Goal: Transaction & Acquisition: Subscribe to service/newsletter

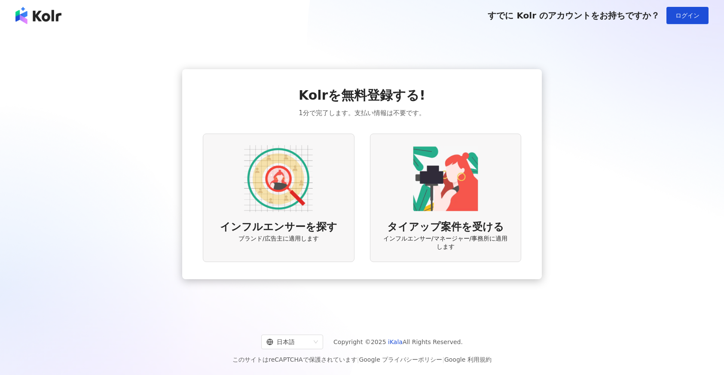
click at [274, 200] on img at bounding box center [278, 178] width 69 height 69
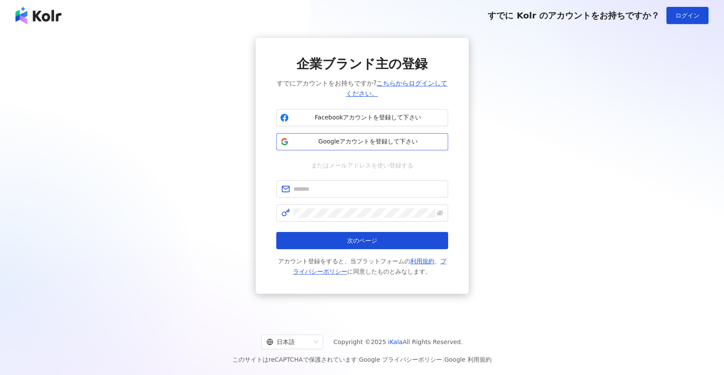
click at [328, 146] on button "Googleアカウントを登録して下さい" at bounding box center [362, 141] width 172 height 17
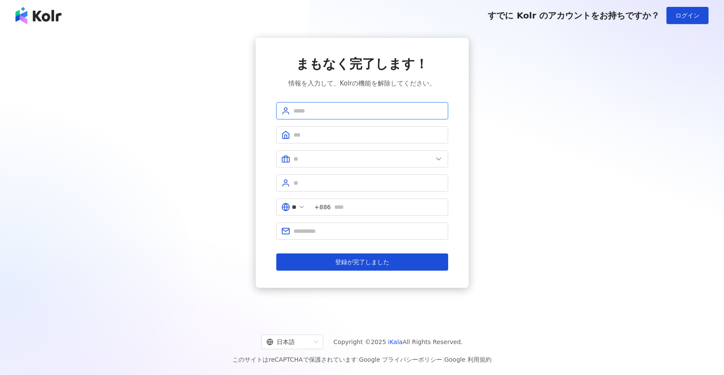
click at [338, 113] on input "text" at bounding box center [369, 110] width 150 height 9
type input "********"
click at [343, 133] on input "text" at bounding box center [369, 134] width 150 height 9
type input "**********"
click at [342, 160] on input "text" at bounding box center [363, 158] width 139 height 9
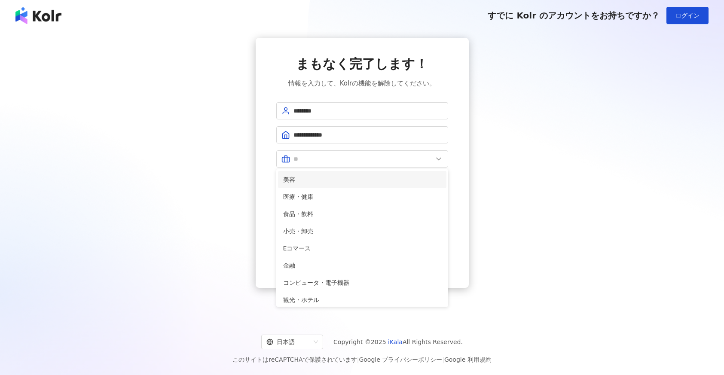
click at [340, 182] on span "美容" at bounding box center [362, 179] width 158 height 9
type input "**"
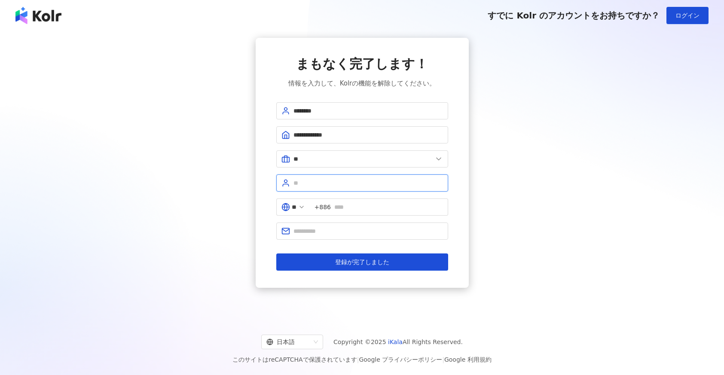
click at [340, 182] on input "text" at bounding box center [369, 182] width 150 height 9
type input "*"
type input "**********"
click at [351, 204] on input "text" at bounding box center [388, 206] width 109 height 9
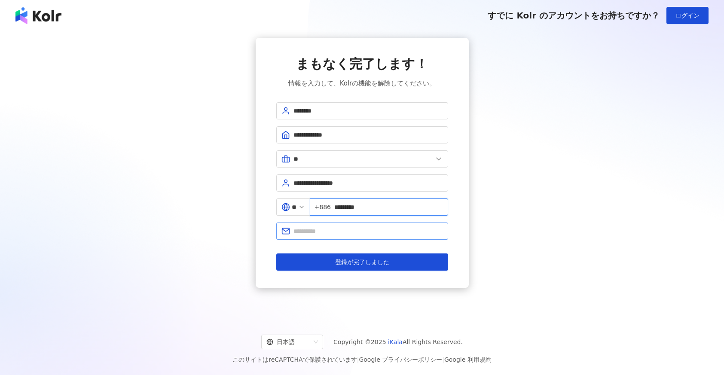
type input "*********"
click at [364, 232] on input "text" at bounding box center [369, 230] width 150 height 9
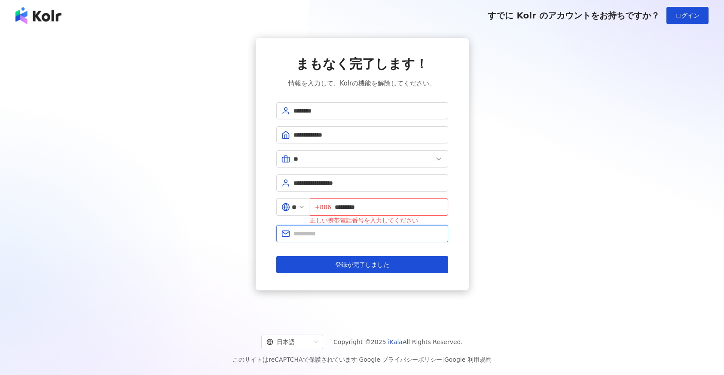
type input "**********"
click at [342, 209] on input "*********" at bounding box center [389, 206] width 108 height 9
type input "**********"
click at [377, 237] on input "**********" at bounding box center [369, 233] width 150 height 9
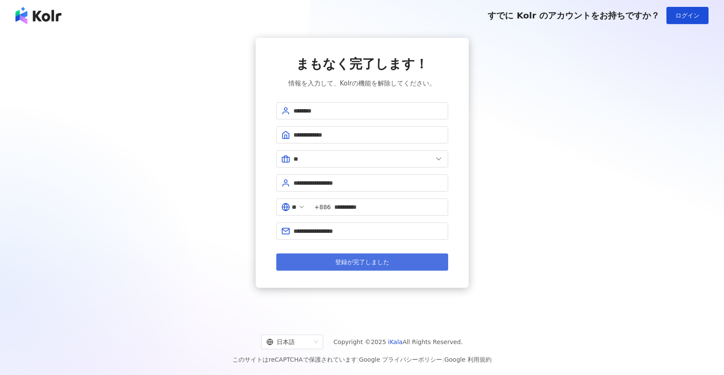
click at [376, 257] on button "登録が完了しました" at bounding box center [362, 262] width 172 height 17
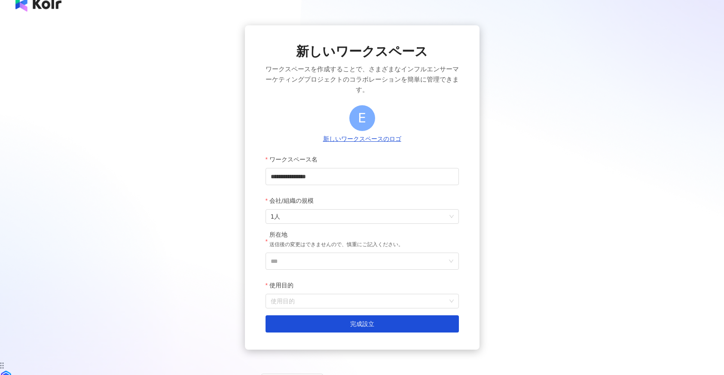
scroll to position [49, 0]
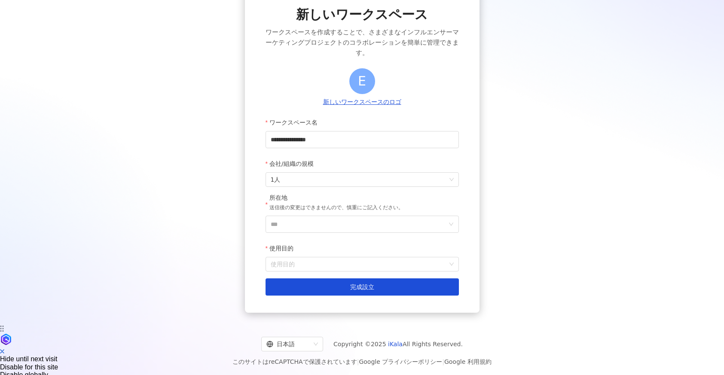
click at [335, 213] on div "所在地 送信後の変更はできませんので、慎重にご記入ください。" at bounding box center [336, 205] width 134 height 22
click at [335, 220] on input "***" at bounding box center [359, 224] width 176 height 16
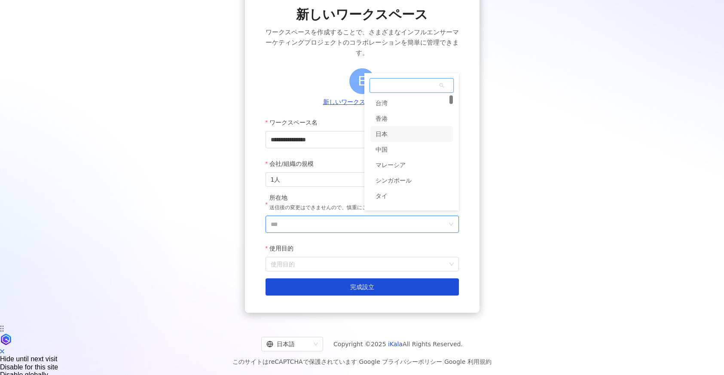
click at [391, 139] on div "日本" at bounding box center [411, 133] width 83 height 15
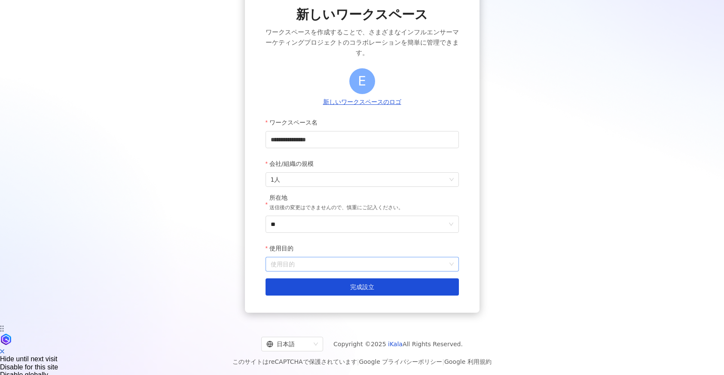
click at [334, 264] on input "使用目的" at bounding box center [362, 264] width 183 height 14
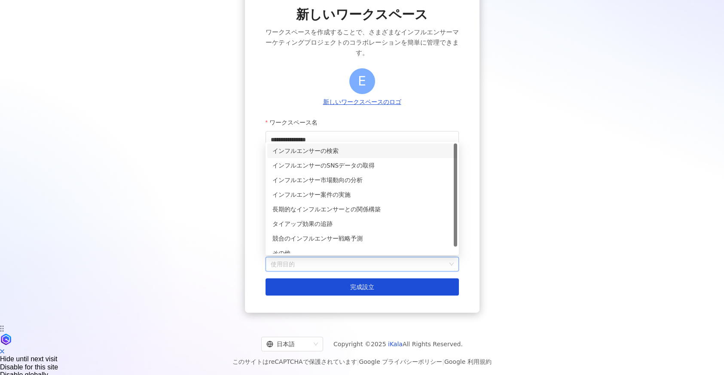
click at [328, 152] on div "インフルエンサーの検索" at bounding box center [362, 150] width 180 height 9
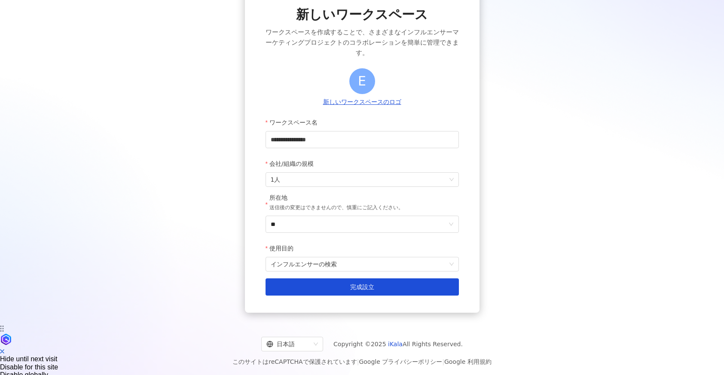
click at [340, 297] on div "**********" at bounding box center [362, 150] width 235 height 324
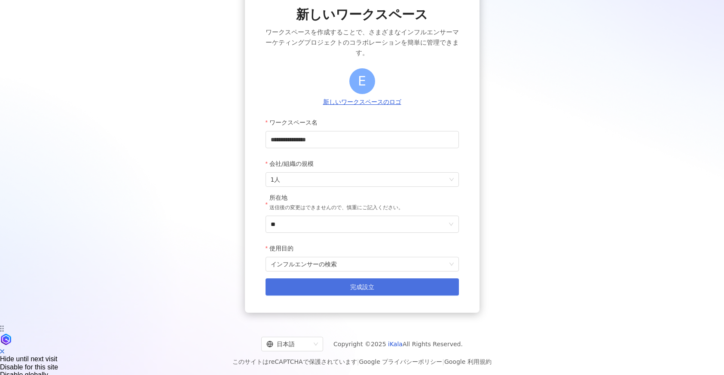
click at [340, 291] on button "完成設立" at bounding box center [362, 286] width 193 height 17
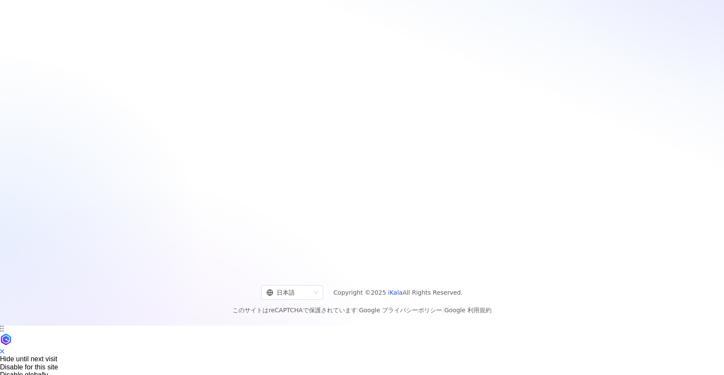
scroll to position [40, 0]
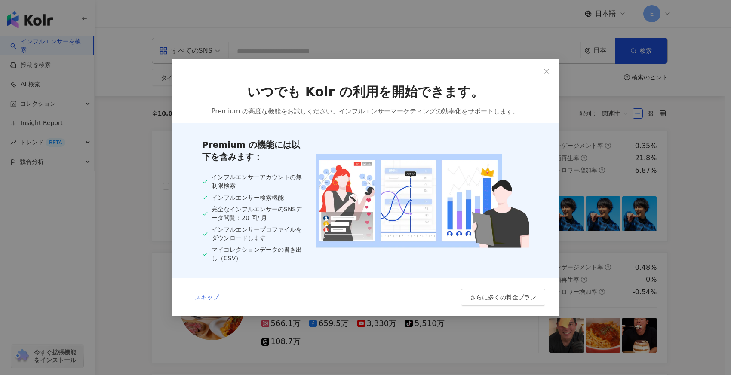
click at [212, 299] on span "スキップ" at bounding box center [207, 297] width 24 height 7
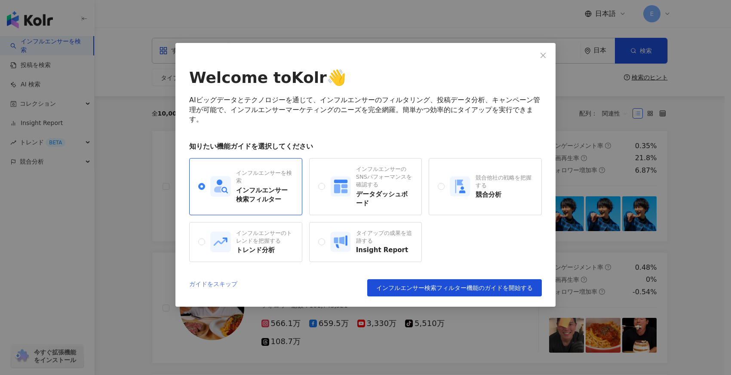
click at [223, 283] on link "ガイドをスキップ" at bounding box center [213, 287] width 48 height 17
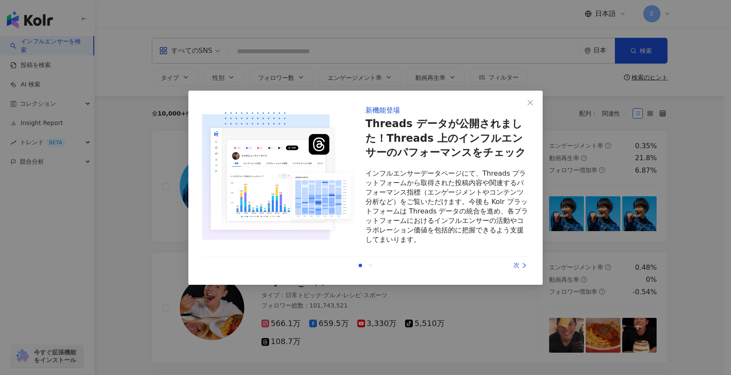
click at [523, 263] on icon "right" at bounding box center [524, 266] width 6 height 6
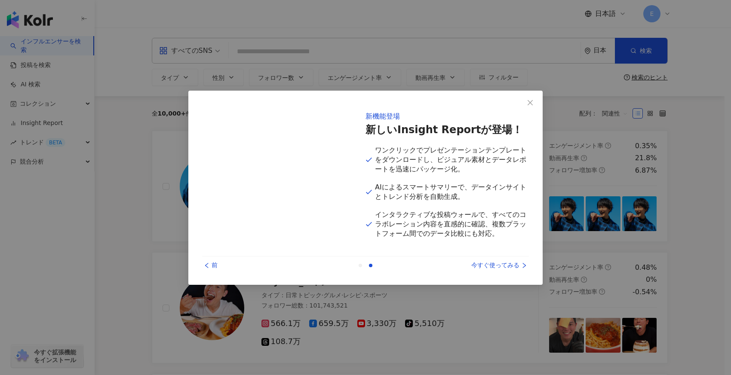
click at [522, 266] on icon "right" at bounding box center [524, 266] width 6 height 6
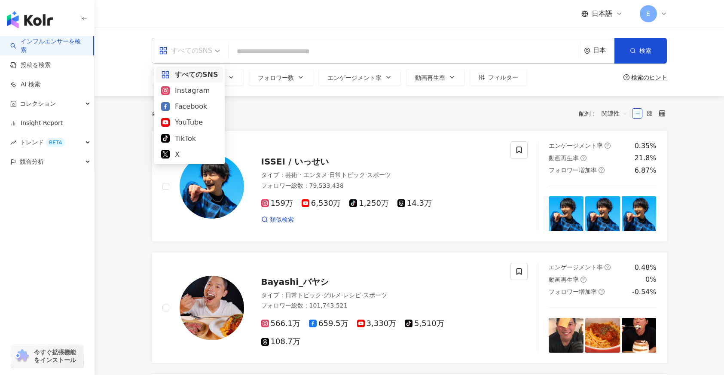
click at [207, 53] on div "すべてのSNS" at bounding box center [185, 51] width 53 height 14
click at [197, 155] on div "X" at bounding box center [189, 154] width 57 height 11
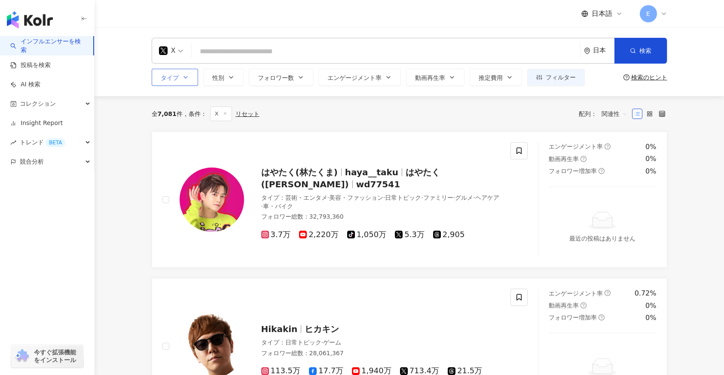
click at [187, 80] on icon "button" at bounding box center [185, 77] width 7 height 7
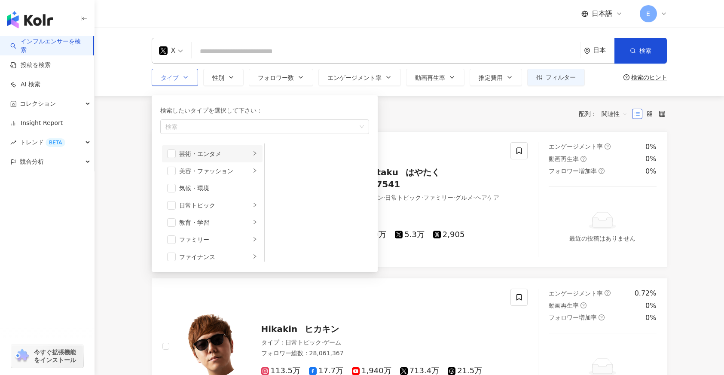
click at [245, 158] on li "芸術・エンタメ" at bounding box center [212, 153] width 101 height 17
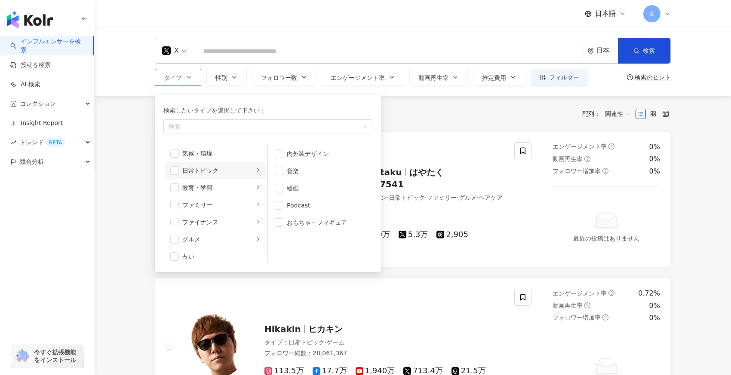
scroll to position [39, 0]
click at [238, 203] on div "ファミリー" at bounding box center [217, 200] width 71 height 9
click at [237, 222] on div "ファイナンス" at bounding box center [217, 218] width 71 height 9
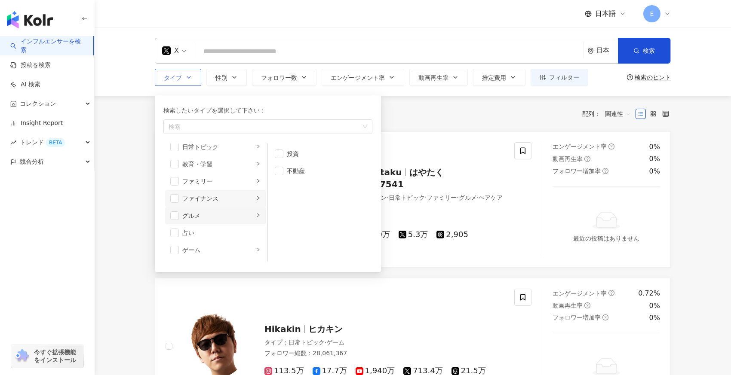
click at [245, 215] on div "グルメ" at bounding box center [217, 215] width 71 height 9
click at [245, 232] on div "占い" at bounding box center [221, 232] width 78 height 9
click at [245, 198] on li "占い" at bounding box center [215, 203] width 101 height 17
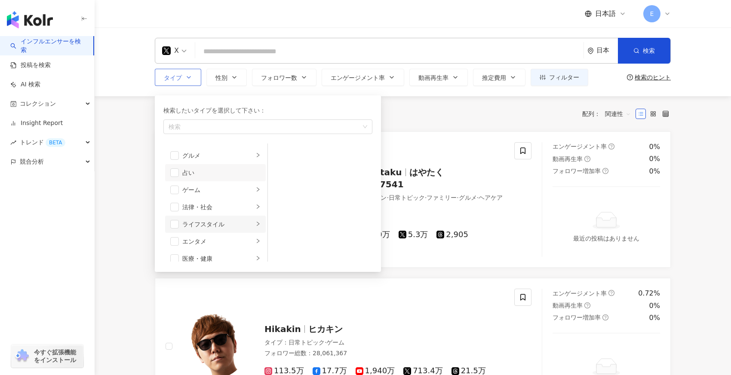
click at [243, 225] on div "ライフスタイル" at bounding box center [217, 224] width 71 height 9
click at [242, 244] on div "エンタメ" at bounding box center [217, 241] width 71 height 9
click at [281, 157] on span "button" at bounding box center [279, 154] width 9 height 9
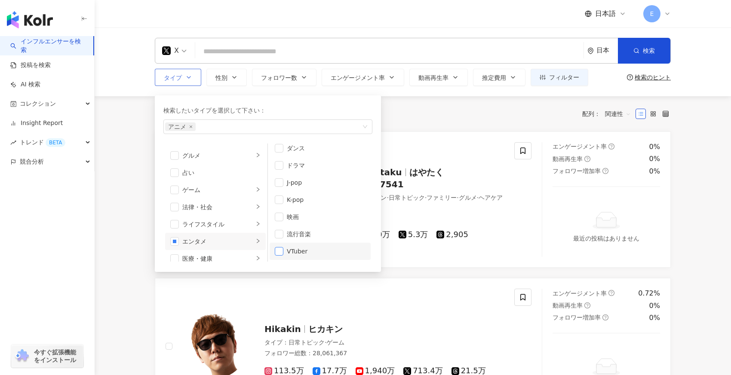
click at [275, 254] on span "button" at bounding box center [279, 251] width 9 height 9
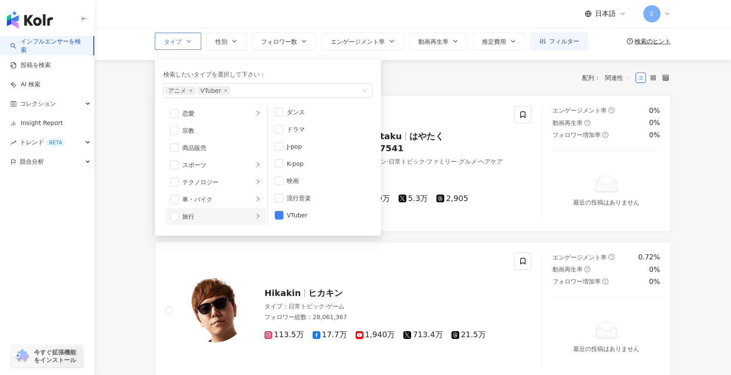
scroll to position [298, 0]
click at [226, 200] on div "旅行" at bounding box center [217, 197] width 71 height 9
click at [226, 196] on div "車・バイク" at bounding box center [217, 193] width 71 height 9
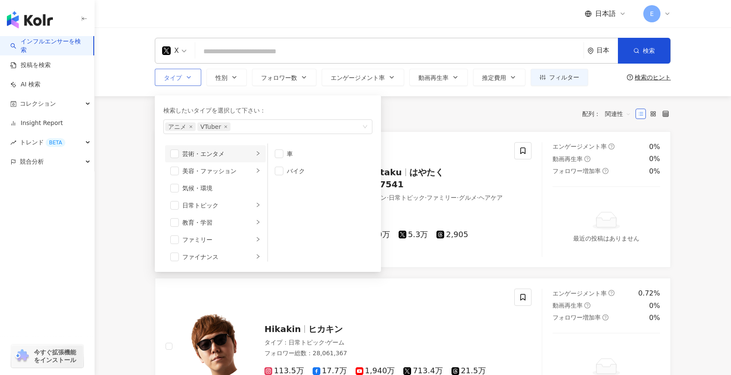
click at [232, 155] on div "芸術・エンタメ" at bounding box center [217, 153] width 71 height 9
click at [281, 192] on span "button" at bounding box center [279, 188] width 9 height 9
click at [283, 226] on span "button" at bounding box center [279, 222] width 9 height 9
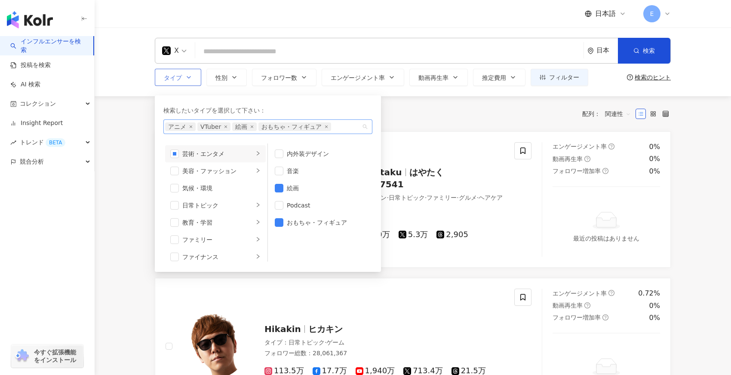
click at [327, 130] on span "おもちゃ・フィギュア" at bounding box center [294, 126] width 73 height 9
click at [327, 126] on span "おもちゃ・フィギュア" at bounding box center [294, 126] width 73 height 9
click at [326, 126] on icon "close" at bounding box center [325, 126] width 3 height 3
click at [210, 175] on div "美容・ファッション" at bounding box center [217, 170] width 71 height 9
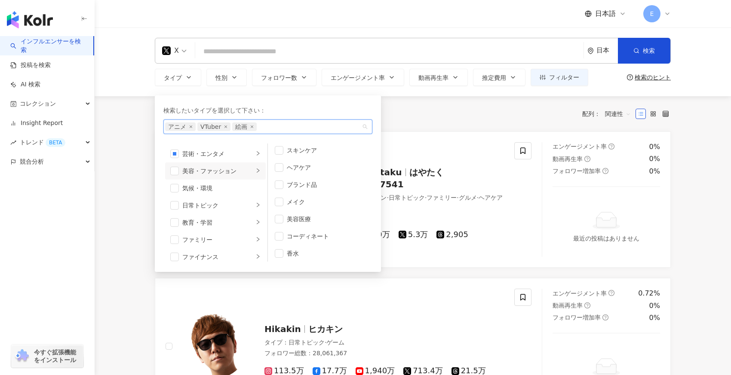
click at [462, 125] on div "全 7,081 件 条件 ： X リセット 配列： 関連性" at bounding box center [413, 113] width 516 height 35
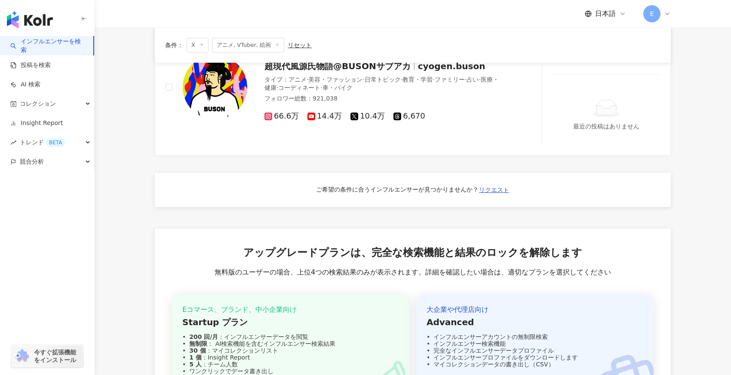
scroll to position [714, 0]
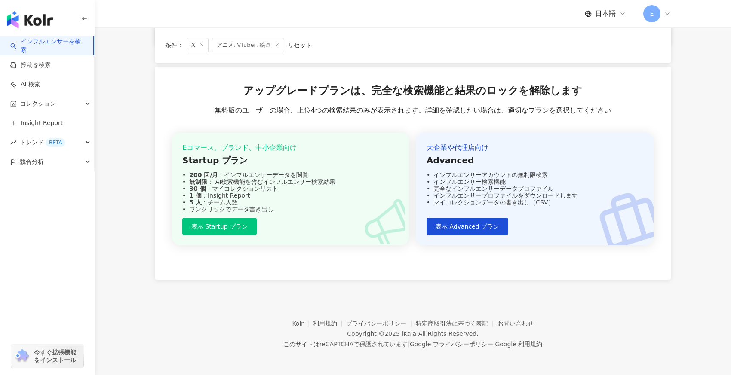
click at [267, 219] on div "Eコマース、ブランド、中小企業向け Startup プラン 200 回/月 ：インフルエンサーデータを閲覧 無制限 ： AI検索機能を含むインフルエンサー検索…" at bounding box center [290, 189] width 237 height 113
click at [481, 225] on span "表示 Advanced プラン" at bounding box center [467, 226] width 64 height 7
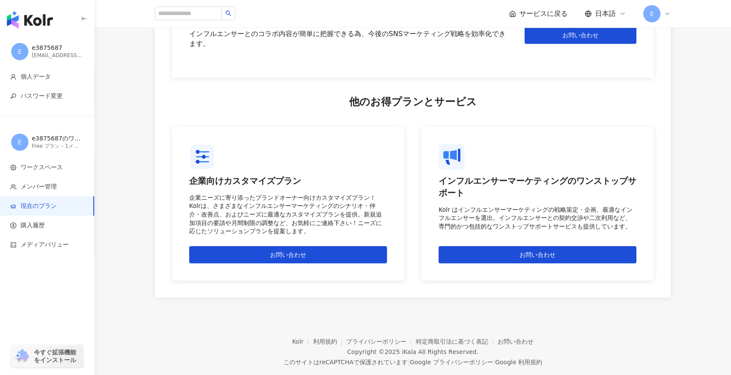
scroll to position [794, 0]
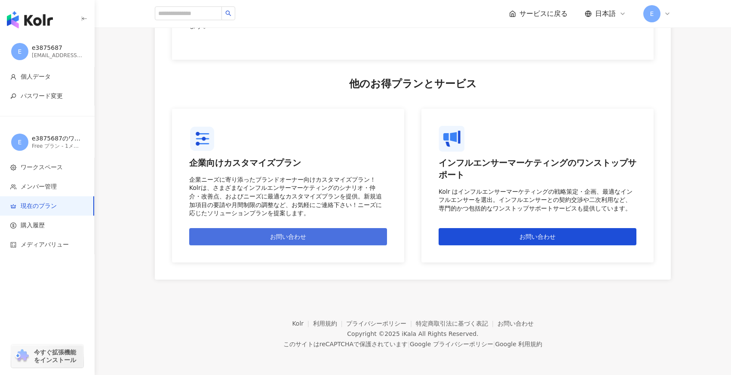
click at [322, 235] on button "お問い合わせ" at bounding box center [288, 236] width 198 height 17
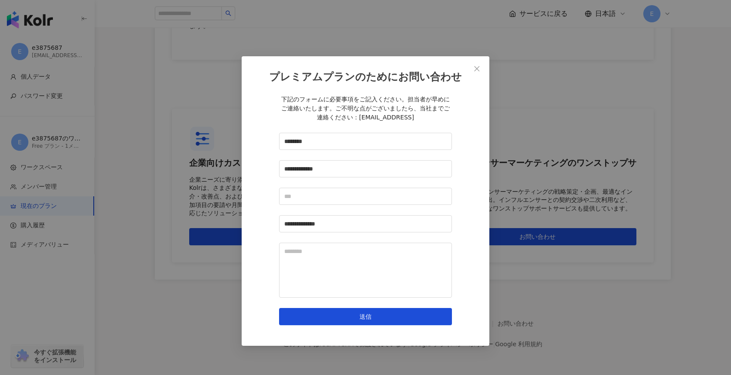
click at [465, 68] on div "**********" at bounding box center [366, 201] width 248 height 290
click at [475, 68] on icon "close" at bounding box center [476, 68] width 7 height 7
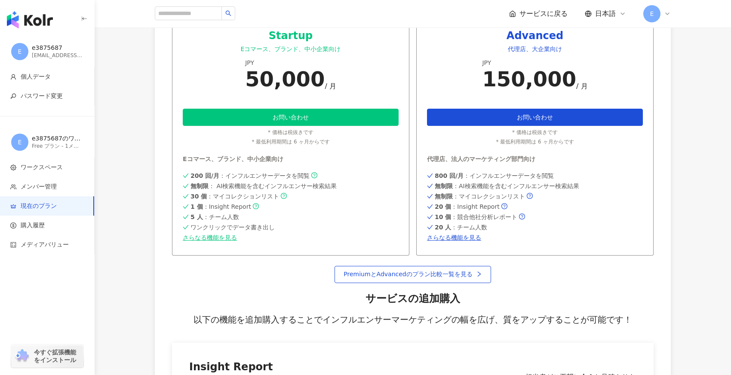
scroll to position [285, 0]
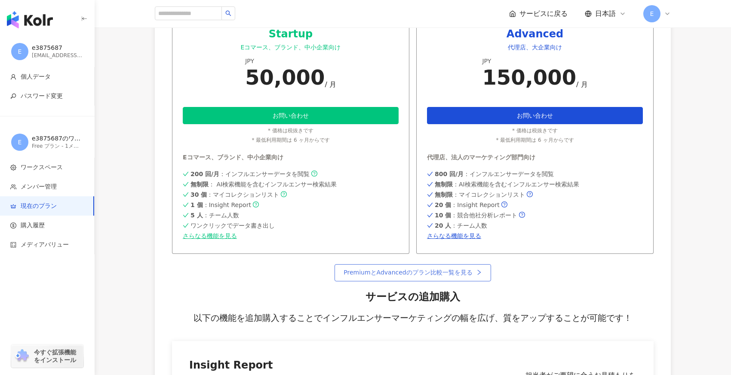
click at [429, 272] on span "PremiumとAdvancedのプラン比較一覧を見る" at bounding box center [407, 272] width 129 height 7
